Goal: Transaction & Acquisition: Register for event/course

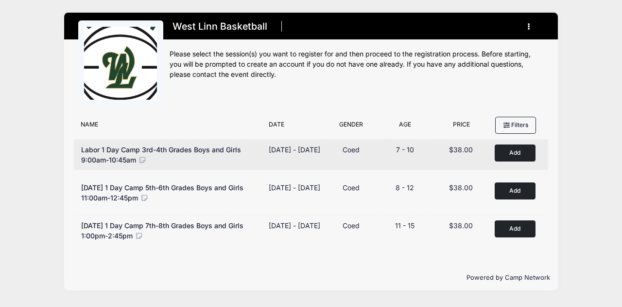
click at [516, 152] on button "Add to Cart" at bounding box center [515, 152] width 41 height 17
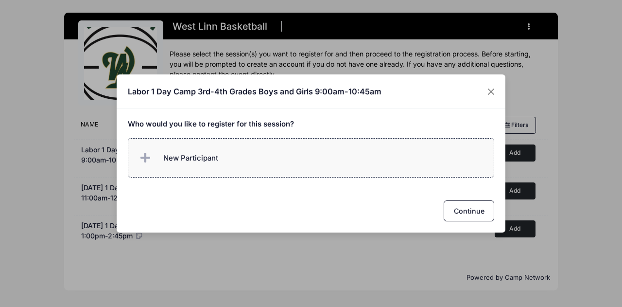
click at [277, 144] on label "New Participant" at bounding box center [311, 157] width 367 height 39
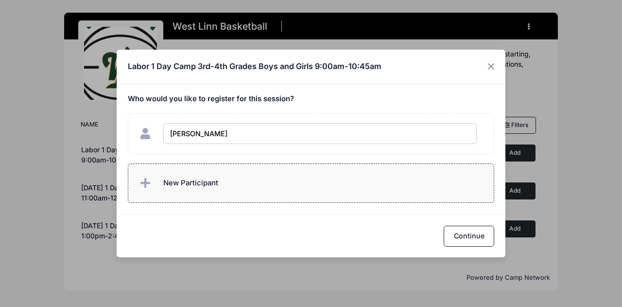
type input "[PERSON_NAME]"
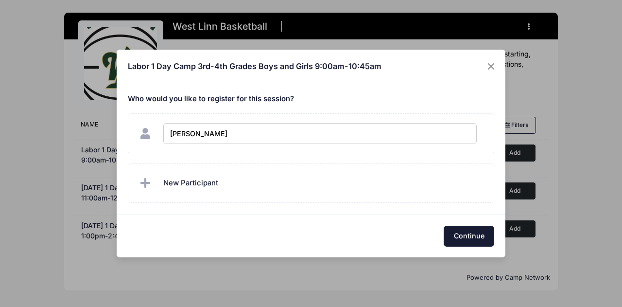
checkbox input "true"
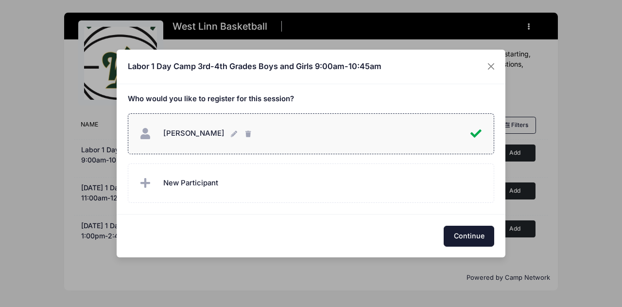
click at [479, 237] on button "Continue" at bounding box center [469, 235] width 51 height 21
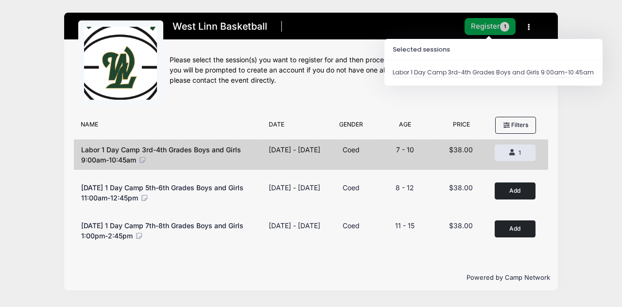
click at [509, 31] on button "Register 1" at bounding box center [491, 26] width 52 height 17
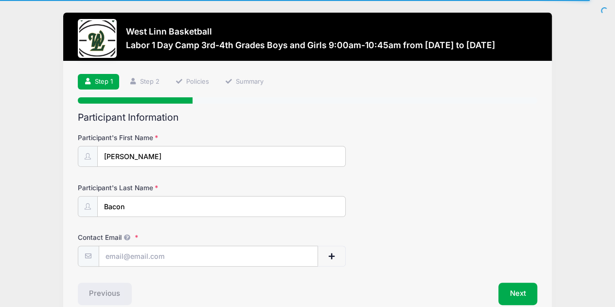
click at [333, 129] on div "Participant's First Name Matthew Participant's Last Name Bacon Contact Email Co…" at bounding box center [308, 196] width 460 height 140
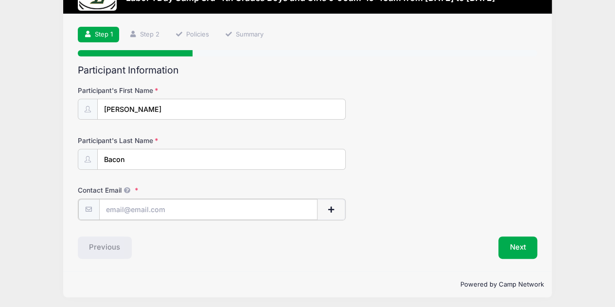
click at [193, 207] on input "Contact Email" at bounding box center [208, 209] width 219 height 21
type input "bacons10@gmail.com"
click at [200, 251] on div "Previous" at bounding box center [190, 246] width 235 height 22
click at [514, 243] on button "Next" at bounding box center [517, 246] width 39 height 22
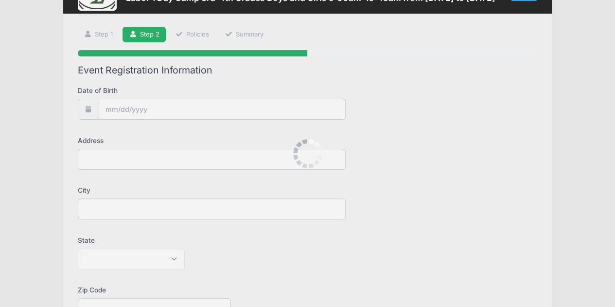
scroll to position [0, 0]
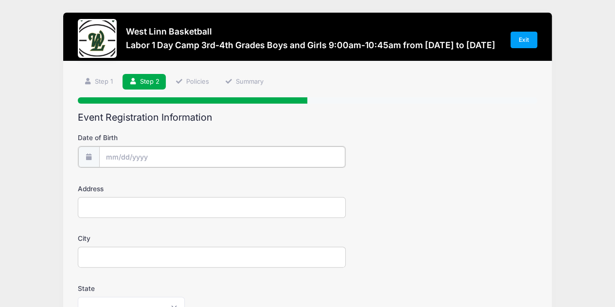
click at [159, 161] on input "Date of Birth" at bounding box center [222, 156] width 246 height 21
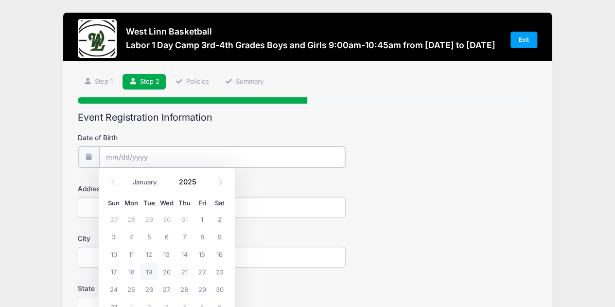
click at [155, 152] on input "Date of Birth" at bounding box center [222, 156] width 246 height 21
click at [185, 182] on input "2025" at bounding box center [190, 181] width 32 height 15
click at [204, 186] on span at bounding box center [202, 185] width 7 height 7
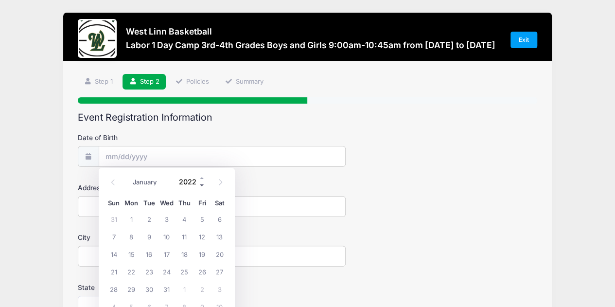
click at [204, 186] on span at bounding box center [202, 185] width 7 height 7
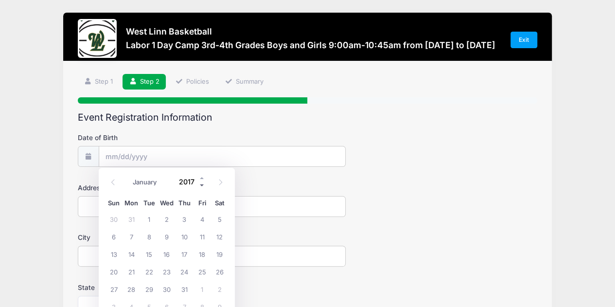
click at [204, 186] on span at bounding box center [202, 185] width 7 height 7
type input "2016"
click at [220, 181] on icon at bounding box center [220, 182] width 6 height 6
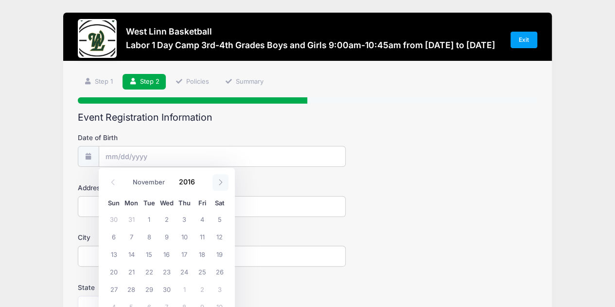
click at [220, 181] on icon at bounding box center [220, 182] width 6 height 6
select select "11"
click at [112, 236] on span "4" at bounding box center [113, 235] width 17 height 17
type input "12/04/2016"
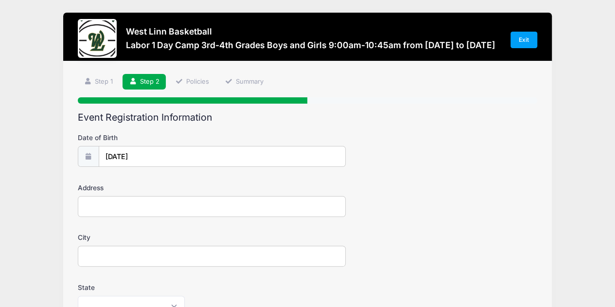
click at [182, 200] on input "Address" at bounding box center [212, 206] width 268 height 21
type input "2809 Cambridge Street"
type input "West Linn"
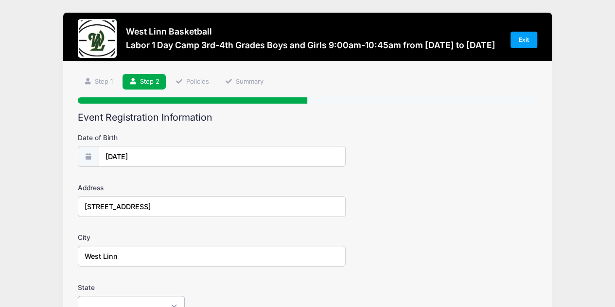
select select "OR"
type input "97068"
type input "(917) 209-0844"
type input "bacons10@gmail.com"
click at [445, 194] on div "Address 2809 Cambridge Street" at bounding box center [308, 200] width 460 height 34
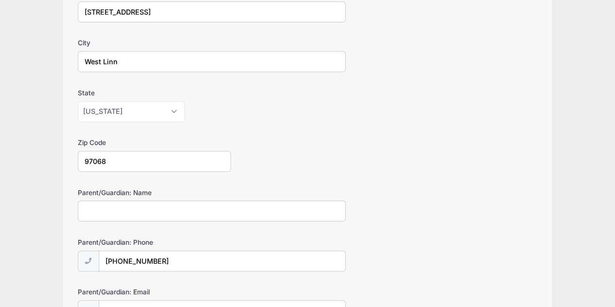
scroll to position [243, 0]
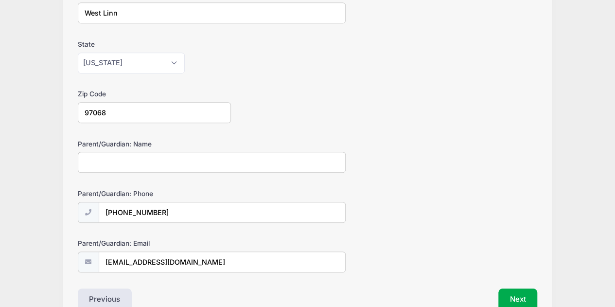
click at [164, 159] on input "Parent/Guardian: Name" at bounding box center [212, 162] width 268 height 21
type input "Stephen Bacon"
click at [403, 162] on div "Parent/Guardian: Name Stephen Bacon" at bounding box center [308, 156] width 460 height 34
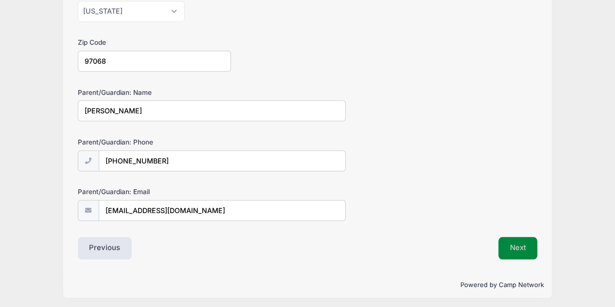
click at [527, 245] on button "Next" at bounding box center [517, 248] width 39 height 22
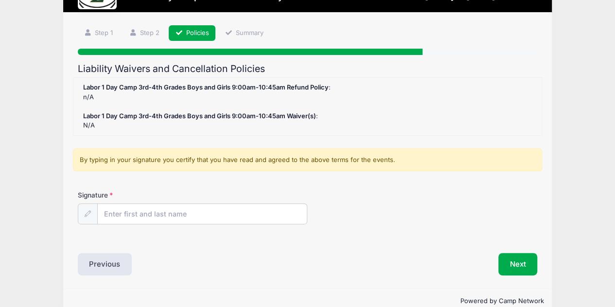
scroll to position [66, 0]
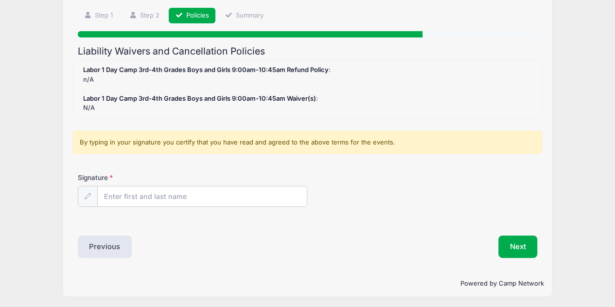
click at [152, 69] on strong "Labor 1 Day Camp 3rd-4th Grades Boys and Girls 9:00am-10:45am Refund Policy" at bounding box center [205, 70] width 245 height 8
click at [88, 75] on div "Labor 1 Day Camp 3rd-4th Grades Boys and Girls 9:00am-10:45am Refund Policy : n…" at bounding box center [307, 89] width 458 height 48
click at [87, 105] on div "Labor 1 Day Camp 3rd-4th Grades Boys and Girls 9:00am-10:45am Refund Policy : n…" at bounding box center [307, 89] width 458 height 48
click at [124, 205] on input "Signature" at bounding box center [202, 196] width 209 height 21
type input "Stephen Bacon"
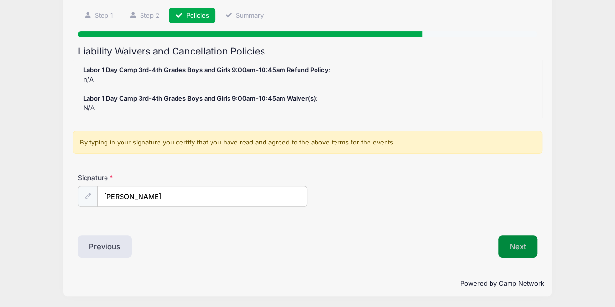
click at [517, 254] on button "Next" at bounding box center [517, 246] width 39 height 22
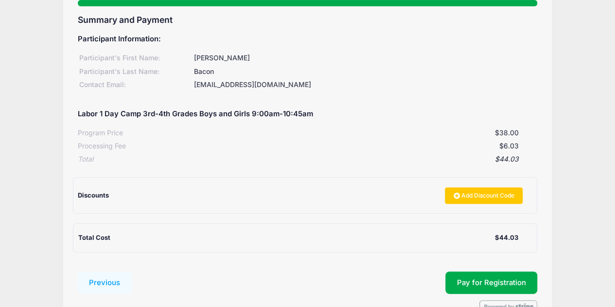
scroll to position [153, 0]
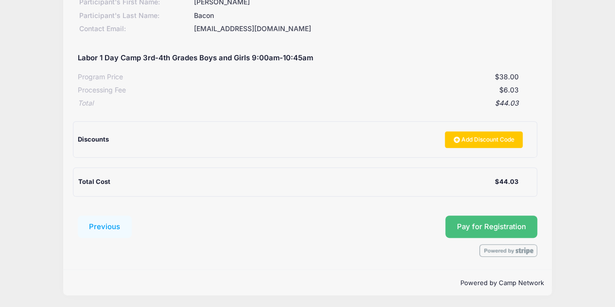
click at [494, 231] on button "Pay for Registration" at bounding box center [491, 226] width 92 height 22
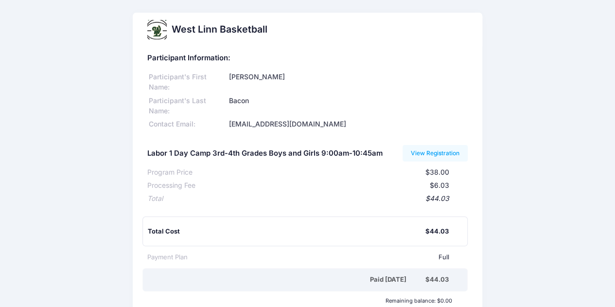
click at [293, 97] on div "Bacon" at bounding box center [347, 106] width 241 height 20
